Goal: Task Accomplishment & Management: Manage account settings

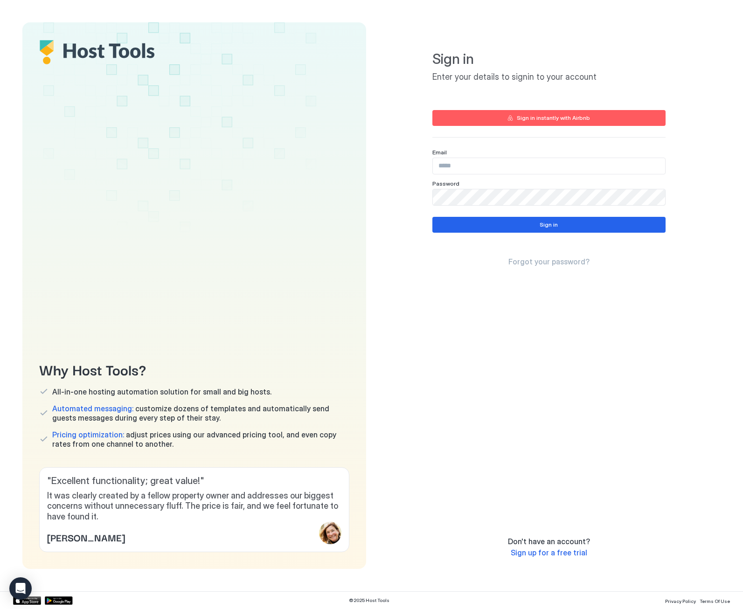
click at [495, 167] on input "Input Field" at bounding box center [549, 166] width 232 height 16
type input "**********"
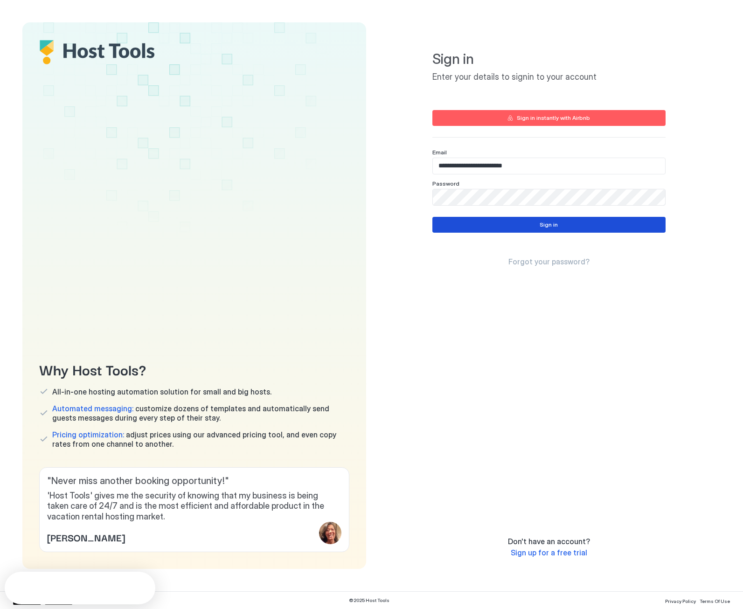
click at [507, 227] on button "Sign in" at bounding box center [548, 225] width 233 height 16
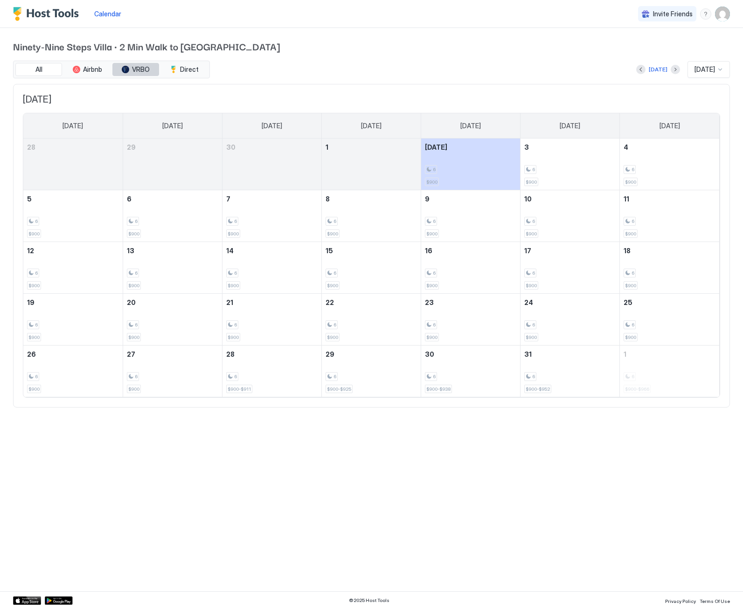
click at [136, 69] on span "VRBO" at bounding box center [141, 69] width 18 height 8
click at [671, 69] on button "Next month" at bounding box center [675, 69] width 9 height 9
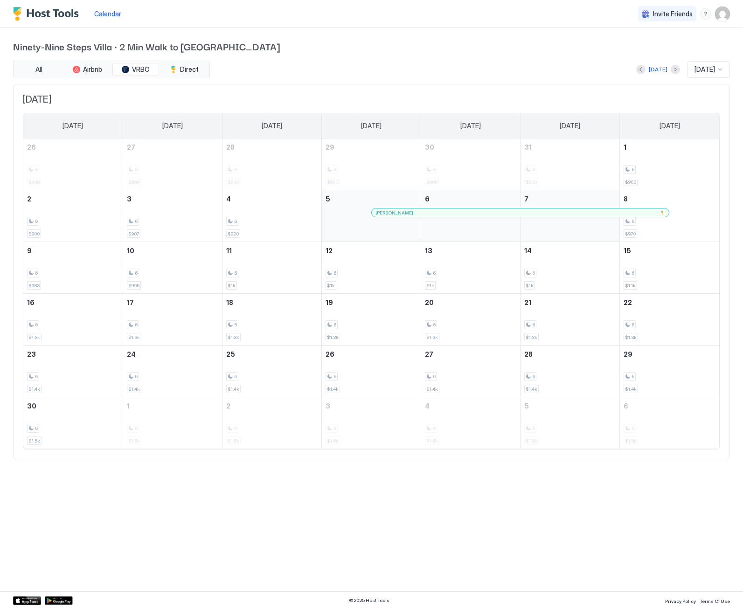
click at [363, 92] on div "[DATE] [DATE] [DATE] [DATE] [DATE] [DATE] [DATE] [DATE] 26 6 $900 27 6 $900 28 …" at bounding box center [371, 272] width 717 height 376
click at [718, 12] on img "User profile" at bounding box center [722, 14] width 15 height 15
click at [640, 52] on span "Settings" at bounding box center [638, 52] width 25 height 8
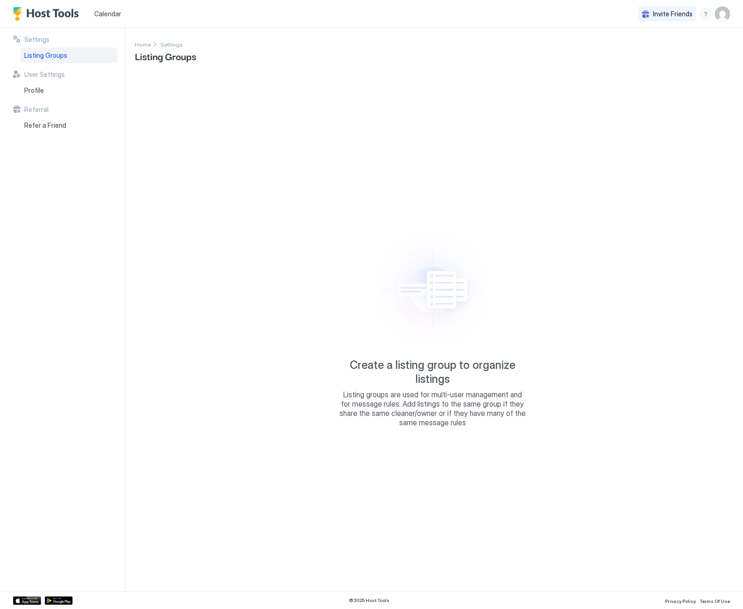
click at [57, 16] on img "Host Tools Logo" at bounding box center [48, 14] width 70 height 14
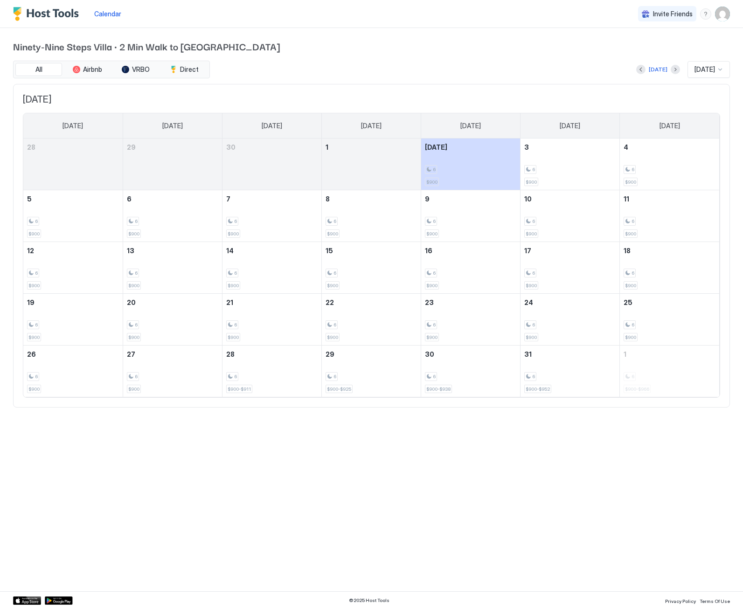
click at [671, 74] on div at bounding box center [675, 69] width 9 height 9
click at [671, 70] on button "Next month" at bounding box center [675, 69] width 9 height 9
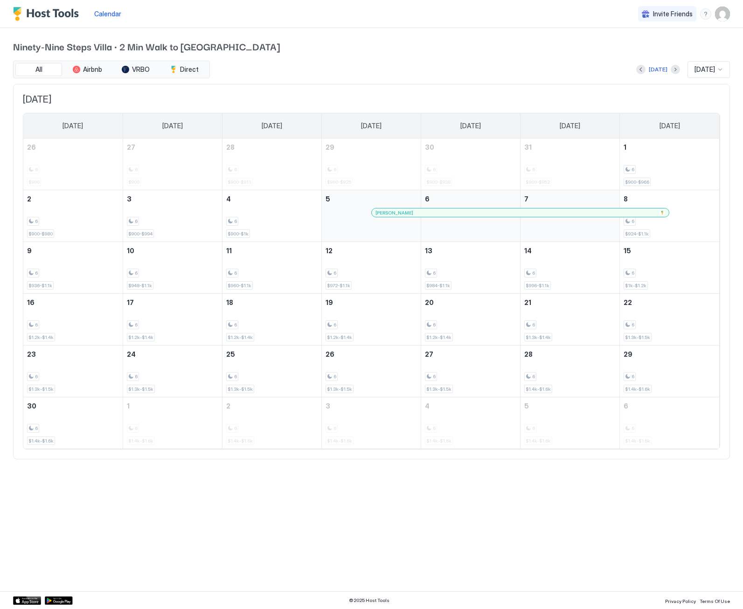
click at [471, 215] on div at bounding box center [471, 212] width 7 height 7
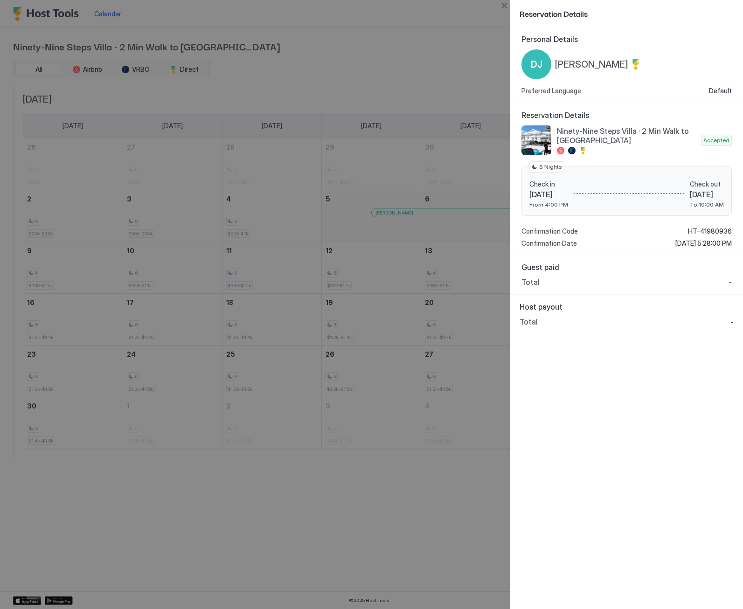
click at [382, 479] on div at bounding box center [371, 304] width 743 height 609
click at [489, 37] on div at bounding box center [371, 304] width 743 height 609
click at [506, 5] on button "Close" at bounding box center [504, 5] width 11 height 11
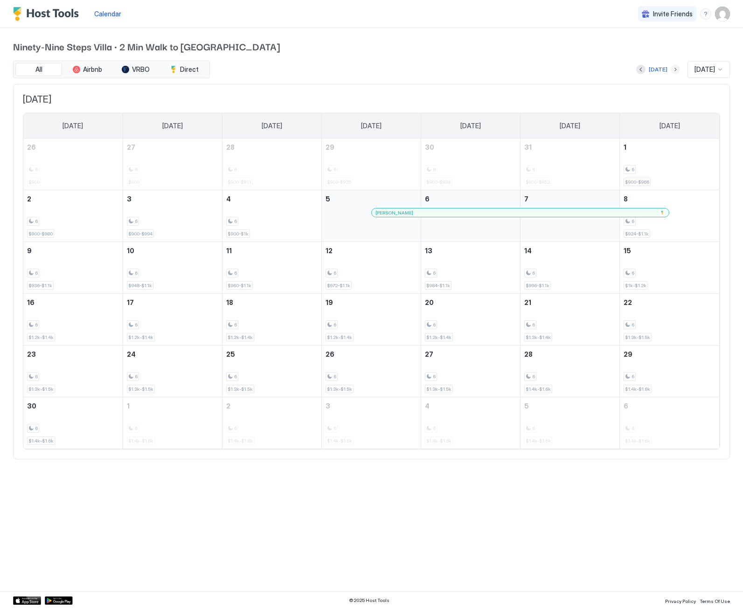
click at [671, 67] on button "Next month" at bounding box center [675, 69] width 9 height 9
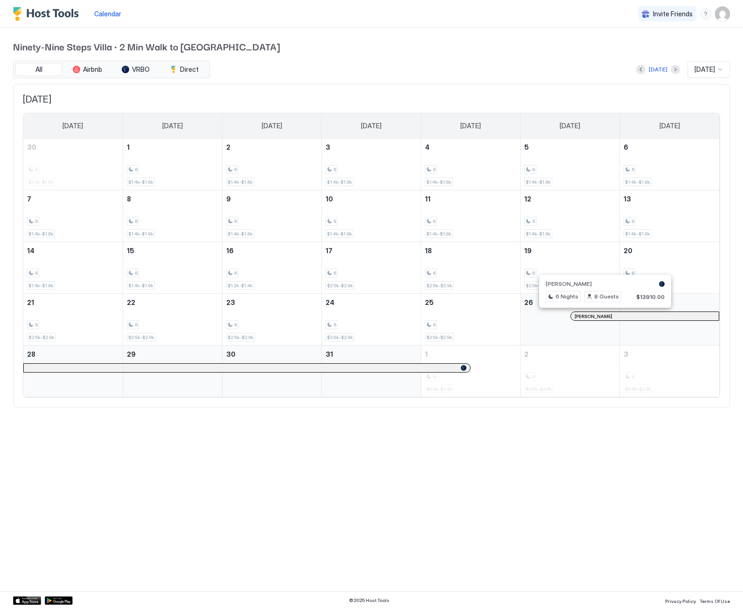
click at [601, 316] on div at bounding box center [600, 315] width 7 height 7
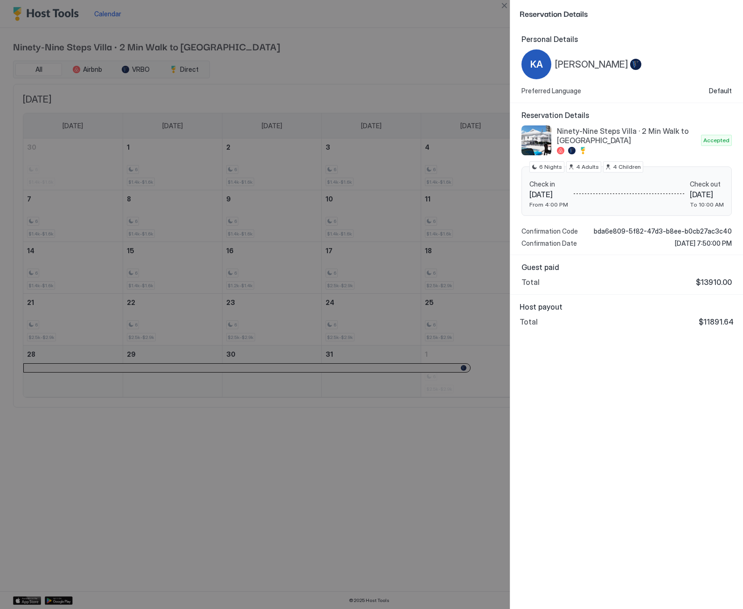
click at [707, 284] on span "$13910.00" at bounding box center [714, 282] width 36 height 9
click at [444, 418] on div at bounding box center [371, 304] width 743 height 609
click at [505, 6] on button "Close" at bounding box center [504, 5] width 11 height 11
